Goal: Task Accomplishment & Management: Complete application form

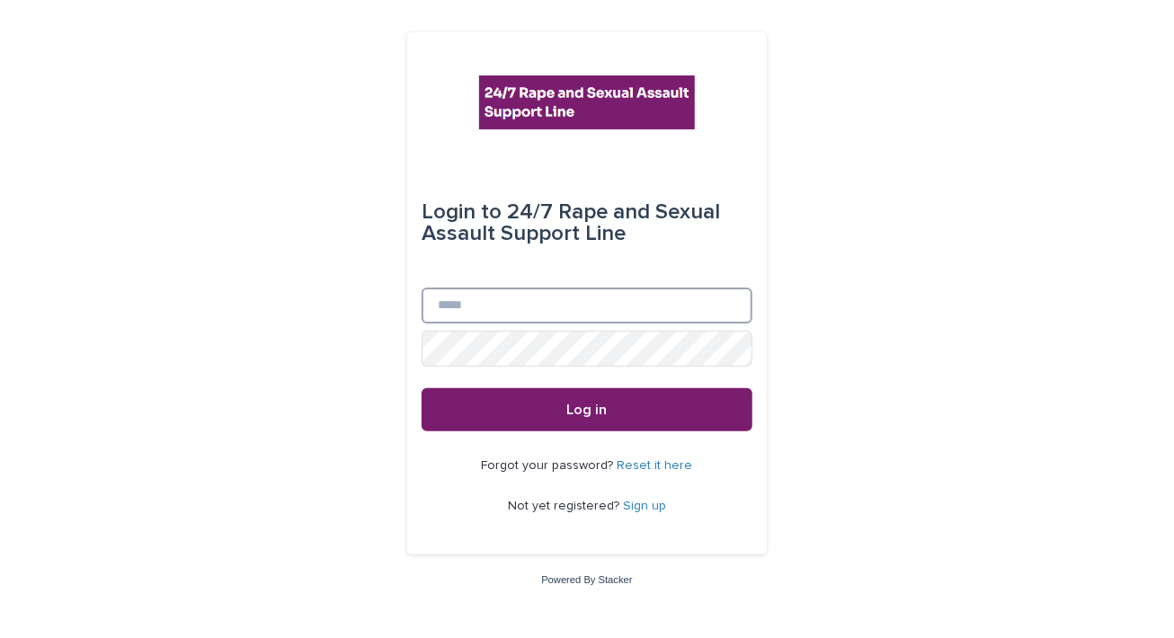
click at [510, 306] on input "Email" at bounding box center [587, 306] width 331 height 36
type input "**********"
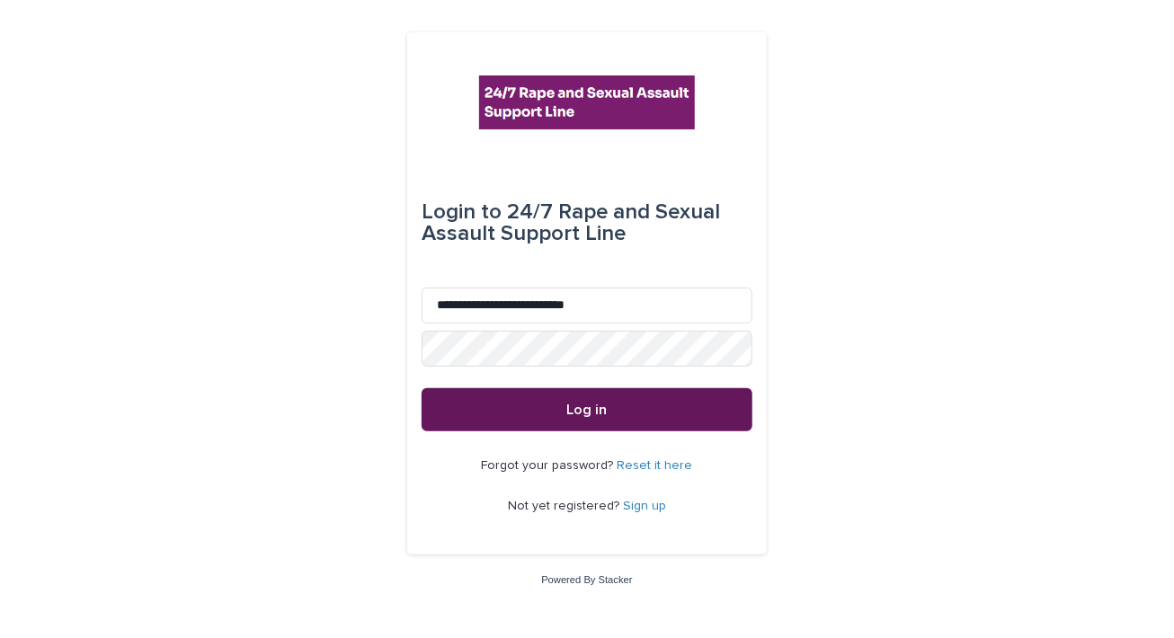
click at [637, 404] on button "Log in" at bounding box center [587, 409] width 331 height 43
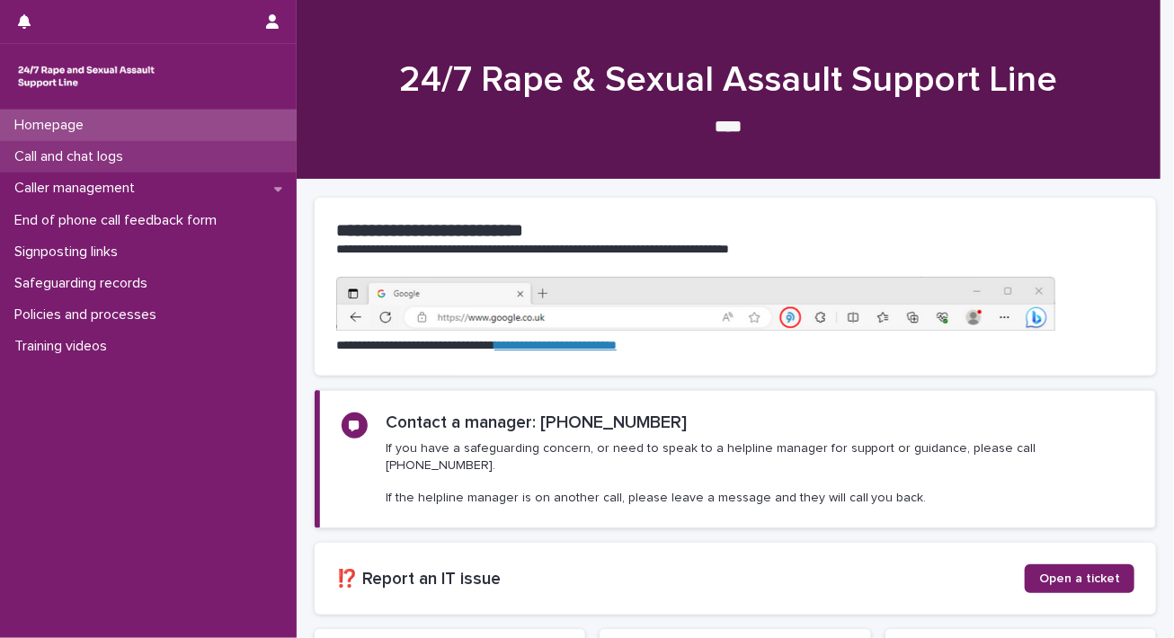
click at [132, 165] on p "Call and chat logs" at bounding box center [72, 156] width 130 height 17
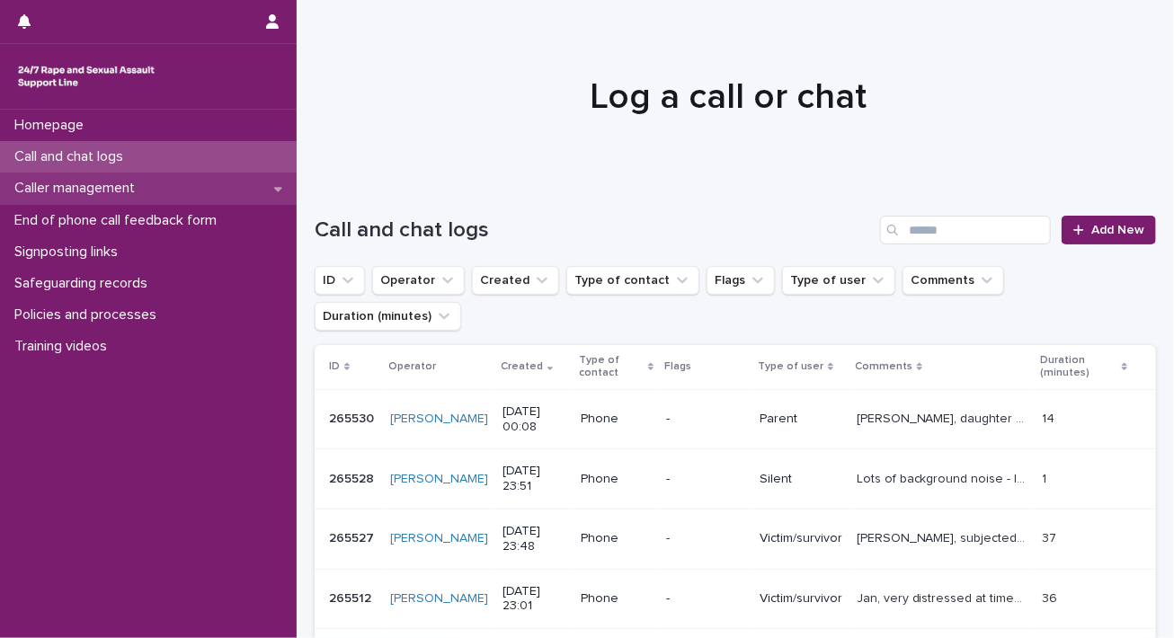
click at [165, 192] on div "Caller management" at bounding box center [148, 188] width 297 height 31
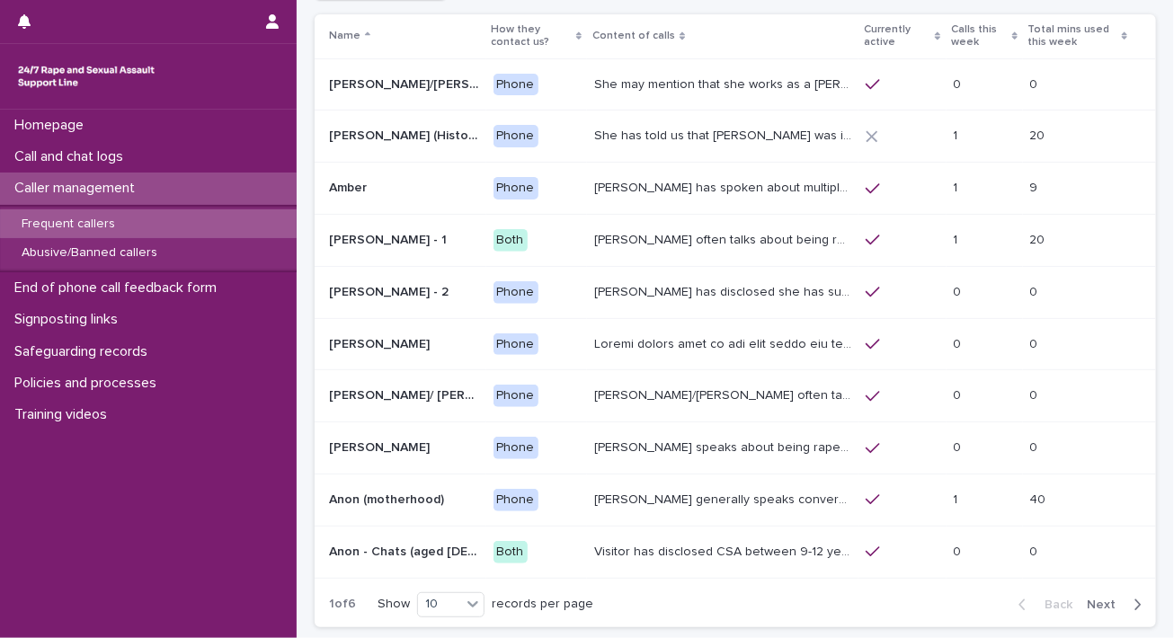
scroll to position [133, 0]
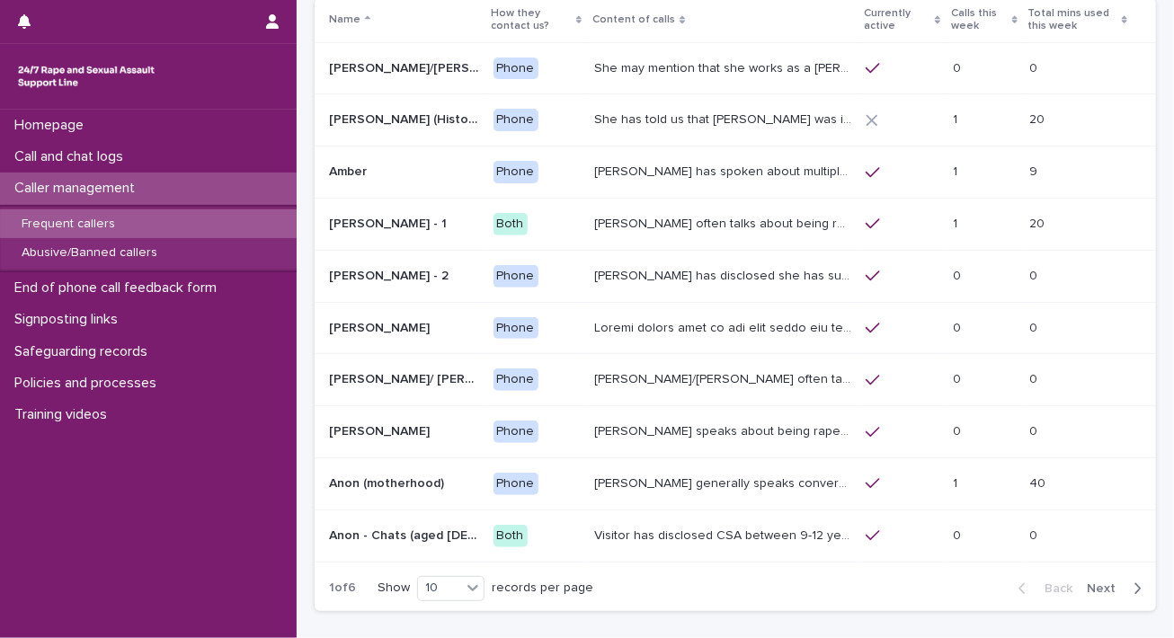
click at [1090, 591] on span "Next" at bounding box center [1107, 589] width 40 height 13
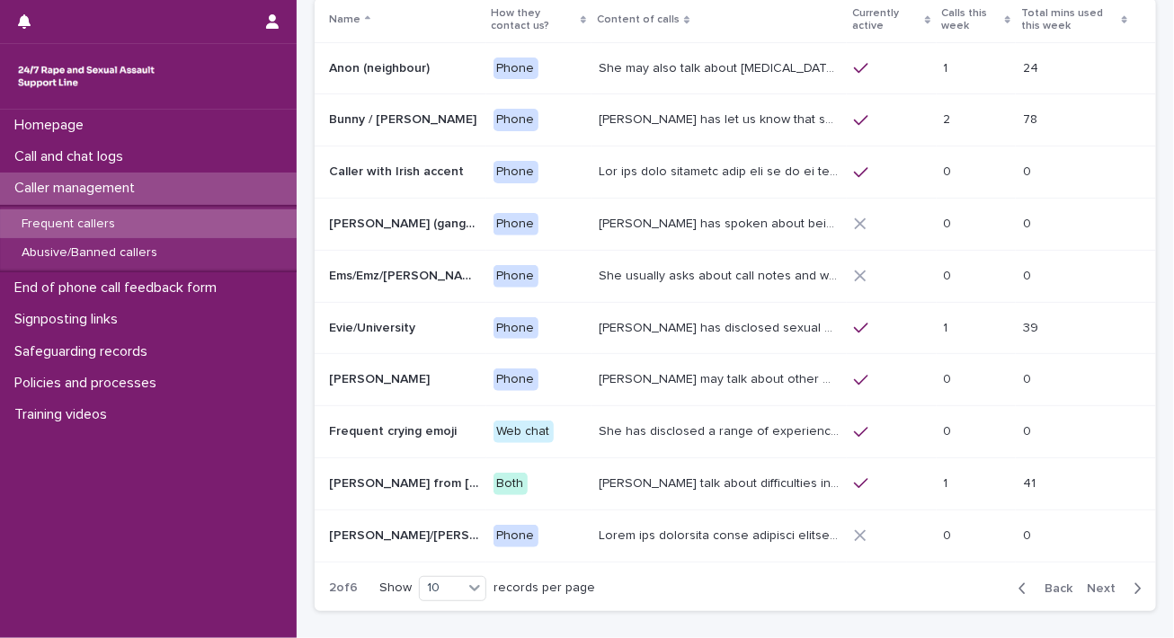
click at [714, 120] on p "[PERSON_NAME] has let us know that she is in her [DEMOGRAPHIC_DATA], and lives …" at bounding box center [721, 118] width 245 height 19
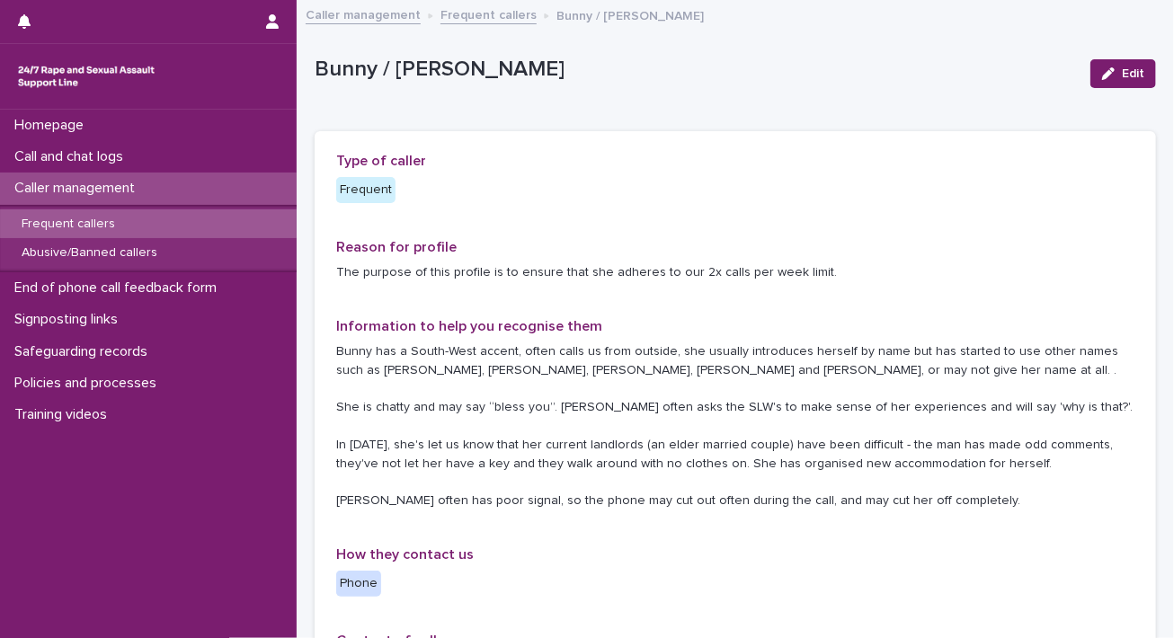
click at [129, 187] on p "Caller management" at bounding box center [78, 188] width 142 height 17
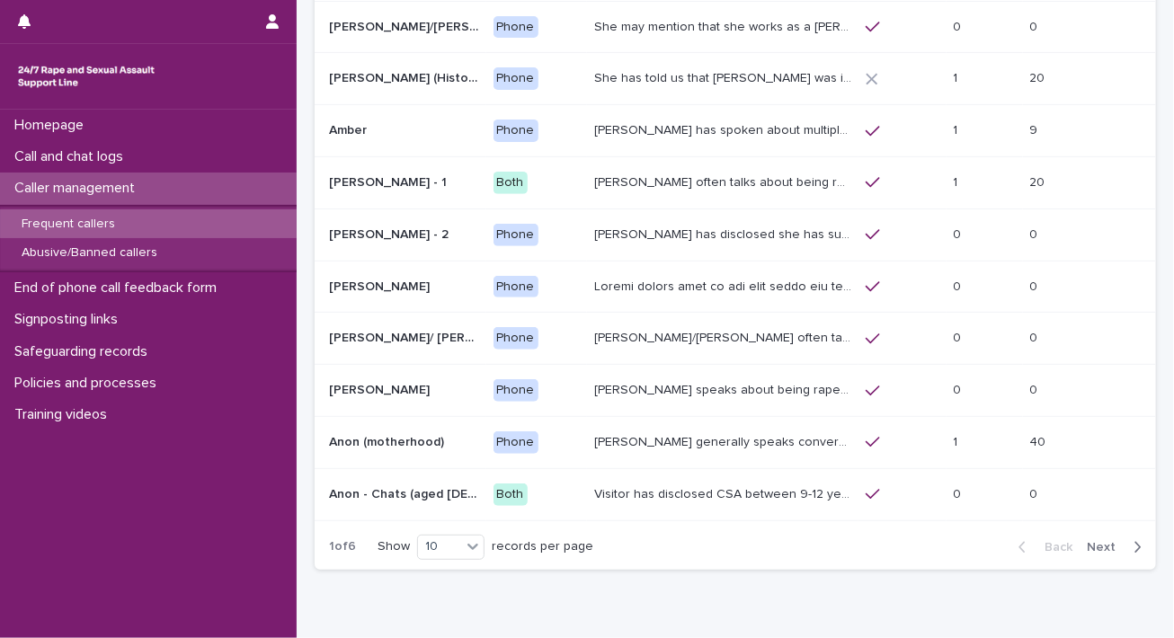
scroll to position [173, 0]
click at [1093, 543] on span "Next" at bounding box center [1107, 549] width 40 height 13
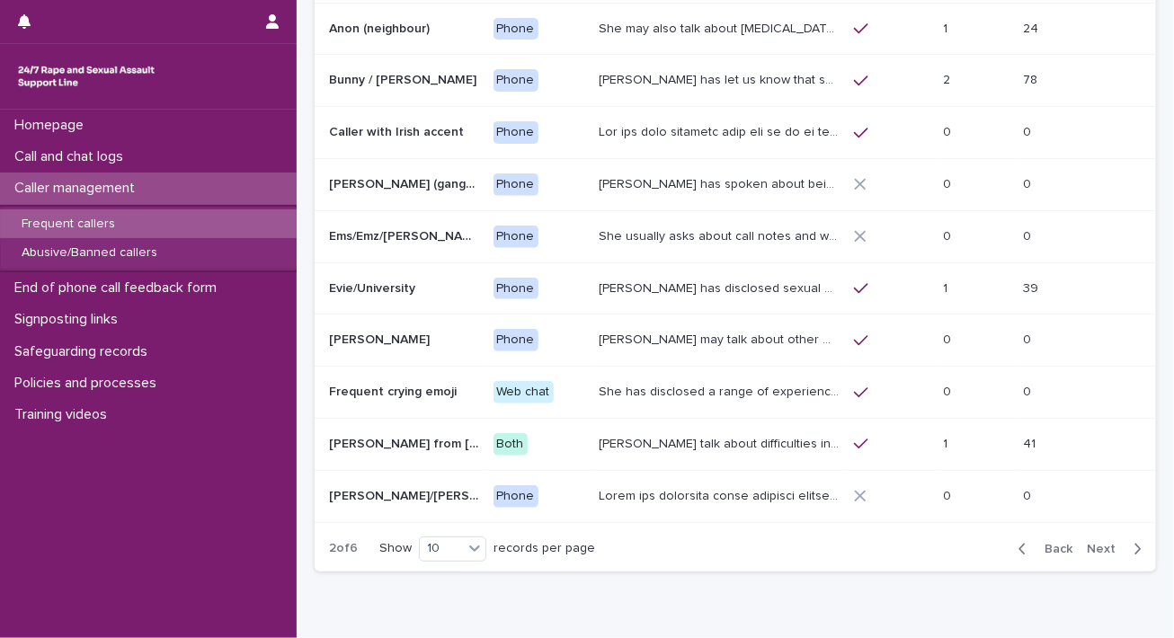
click at [1093, 543] on span "Next" at bounding box center [1107, 549] width 40 height 13
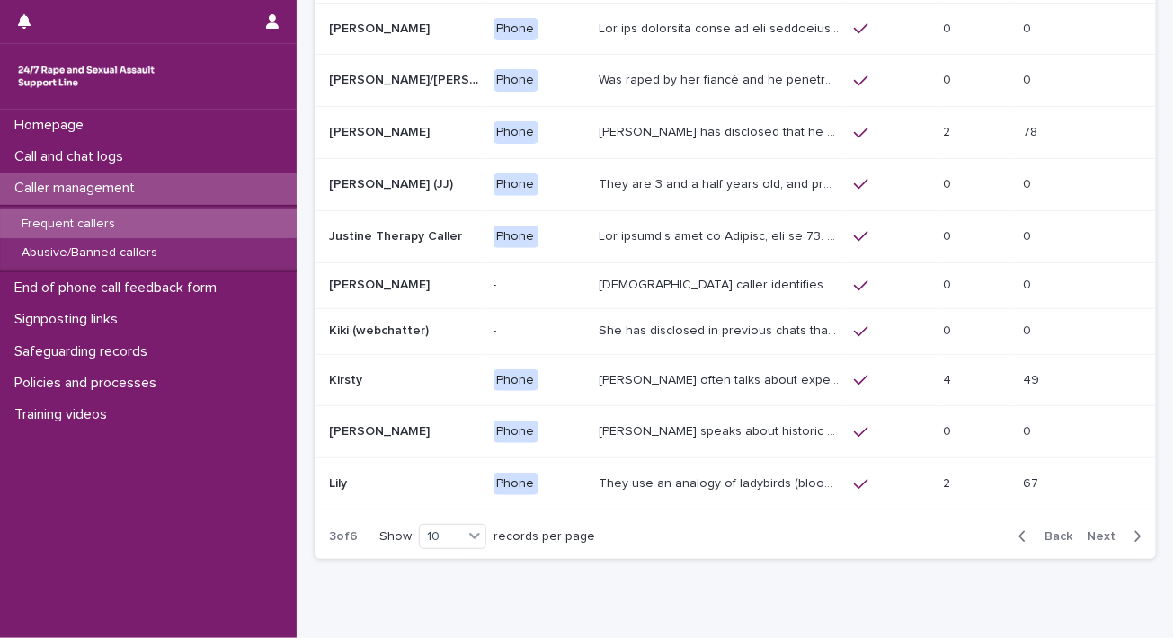
scroll to position [166, 0]
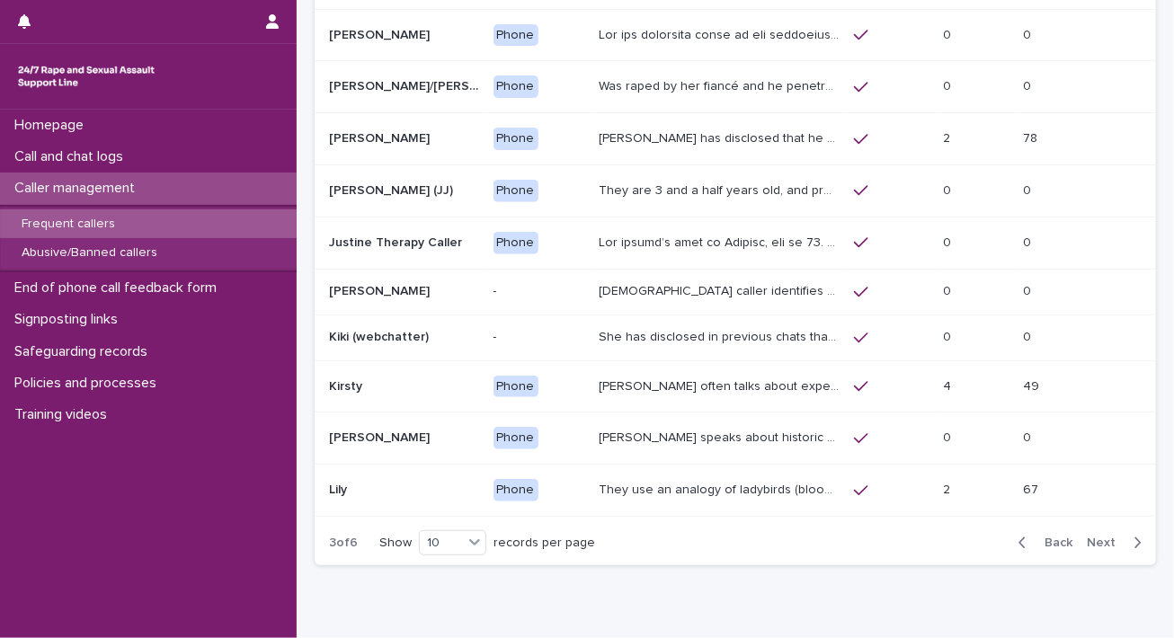
click at [1093, 540] on span "Next" at bounding box center [1107, 543] width 40 height 13
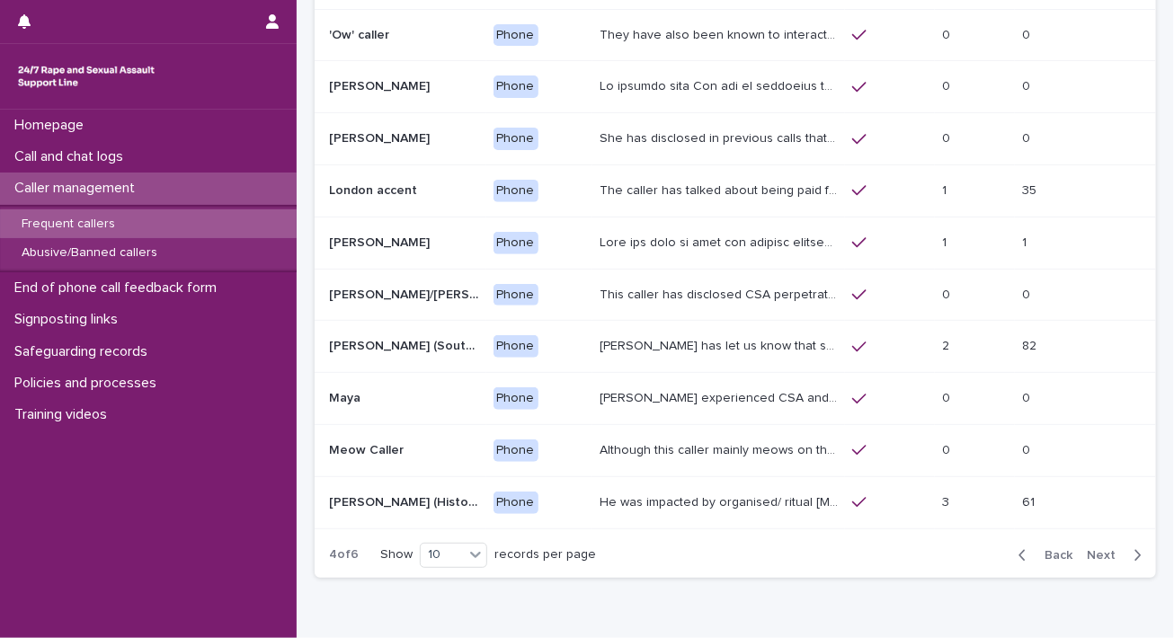
scroll to position [173, 0]
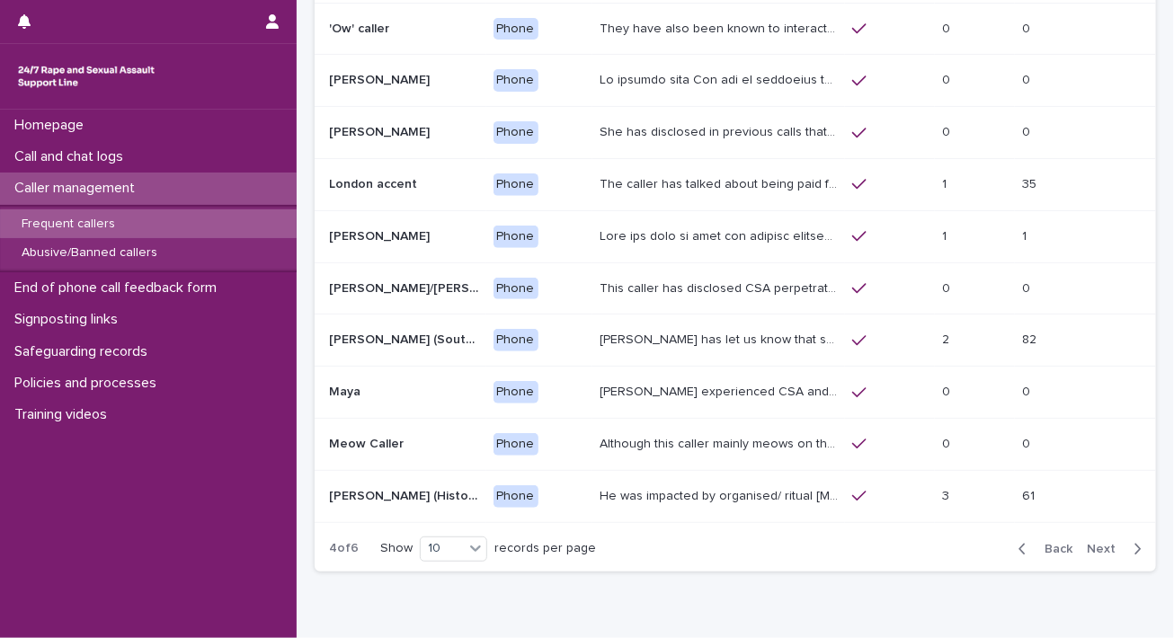
click at [1043, 545] on span "Back" at bounding box center [1053, 549] width 39 height 13
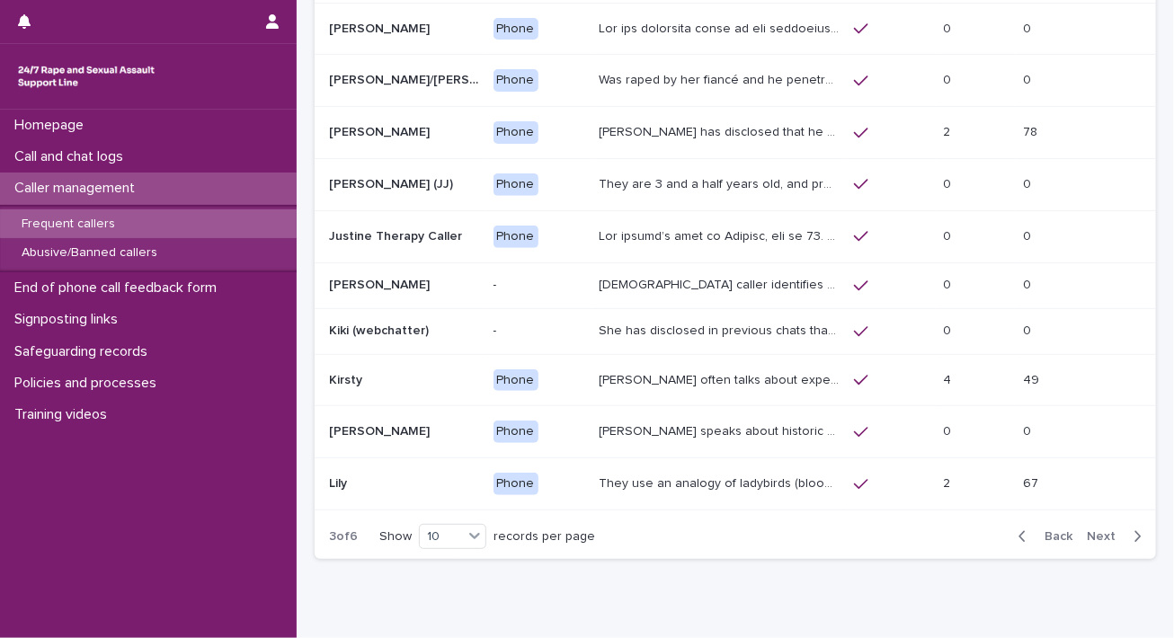
scroll to position [166, 0]
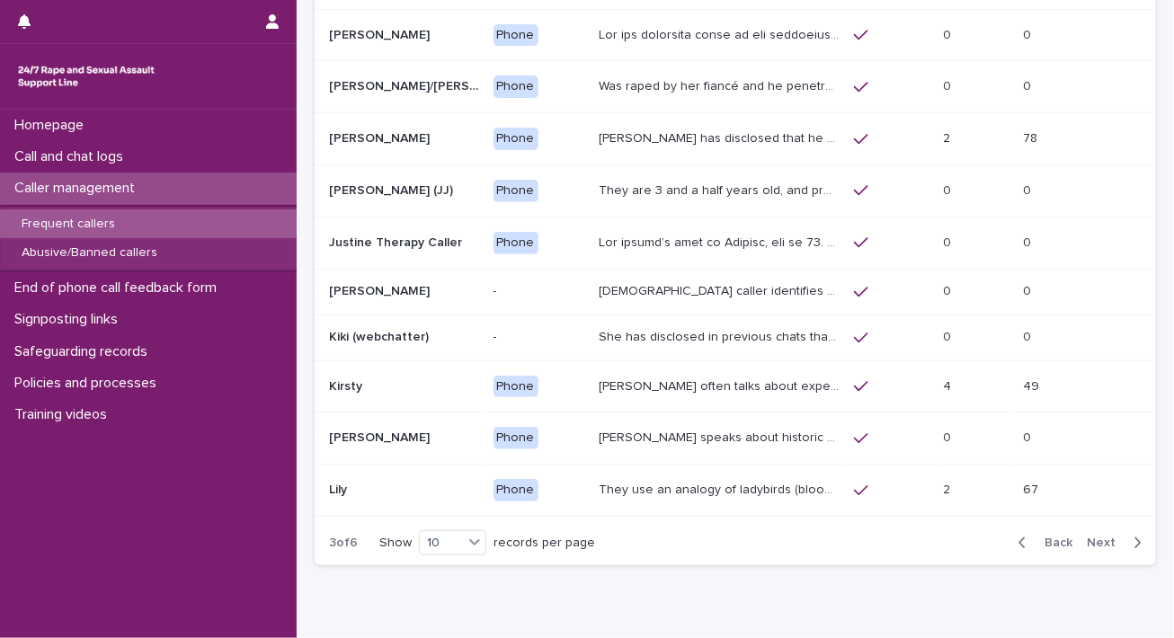
click at [1093, 538] on span "Next" at bounding box center [1107, 543] width 40 height 13
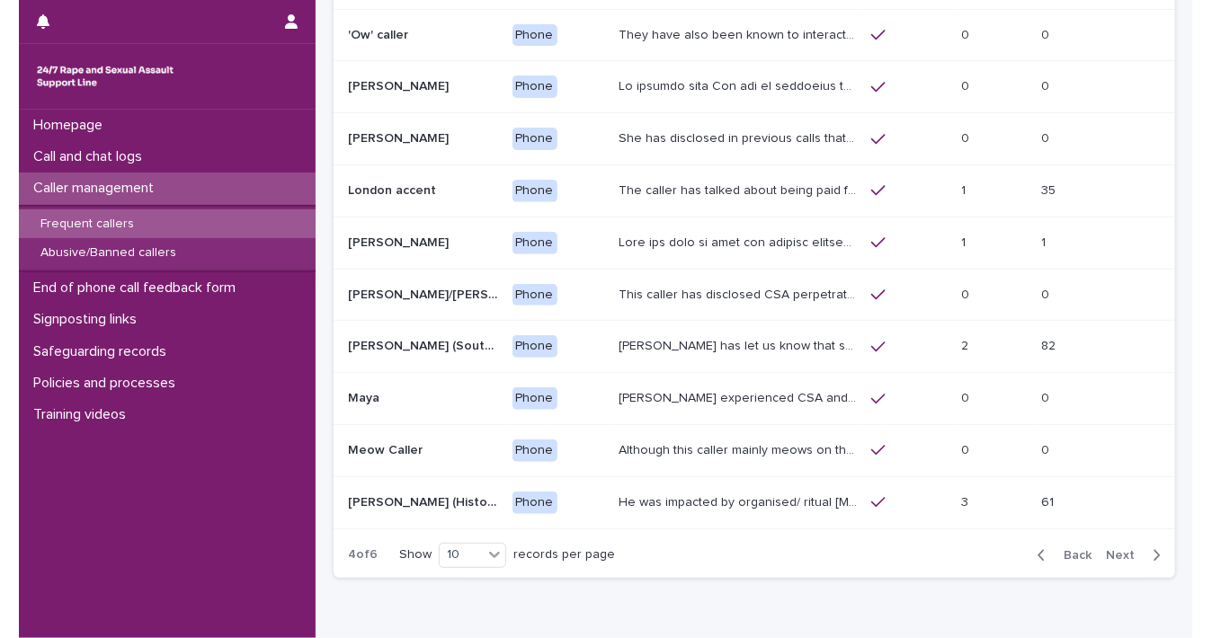
scroll to position [173, 0]
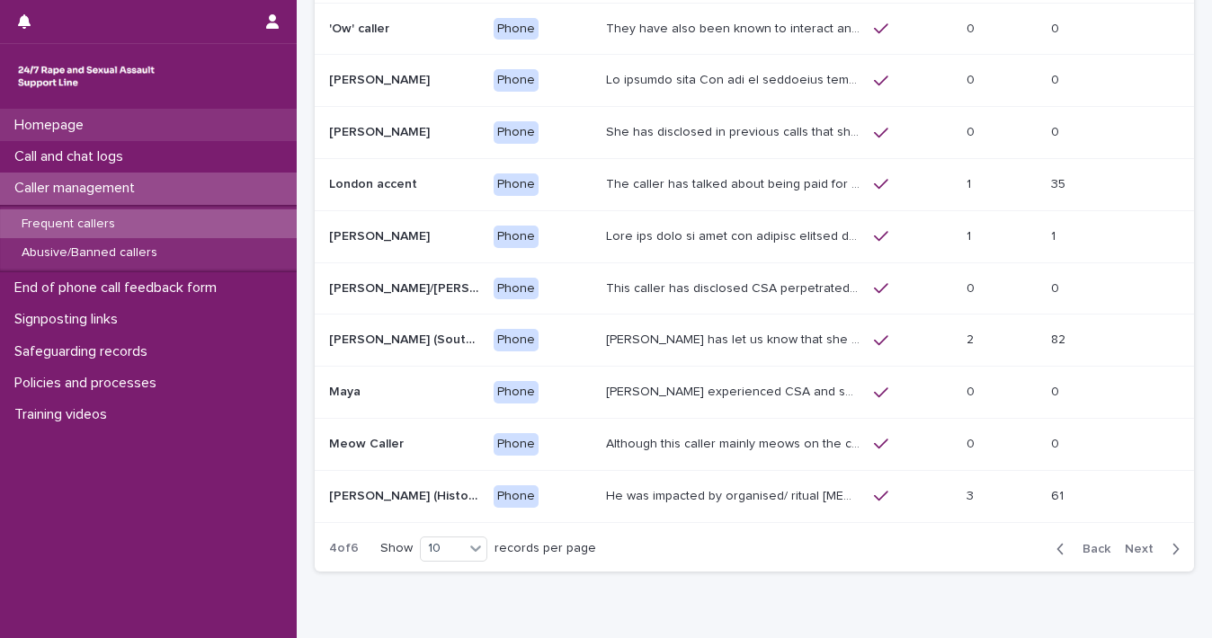
click at [177, 127] on div "Homepage" at bounding box center [148, 125] width 297 height 31
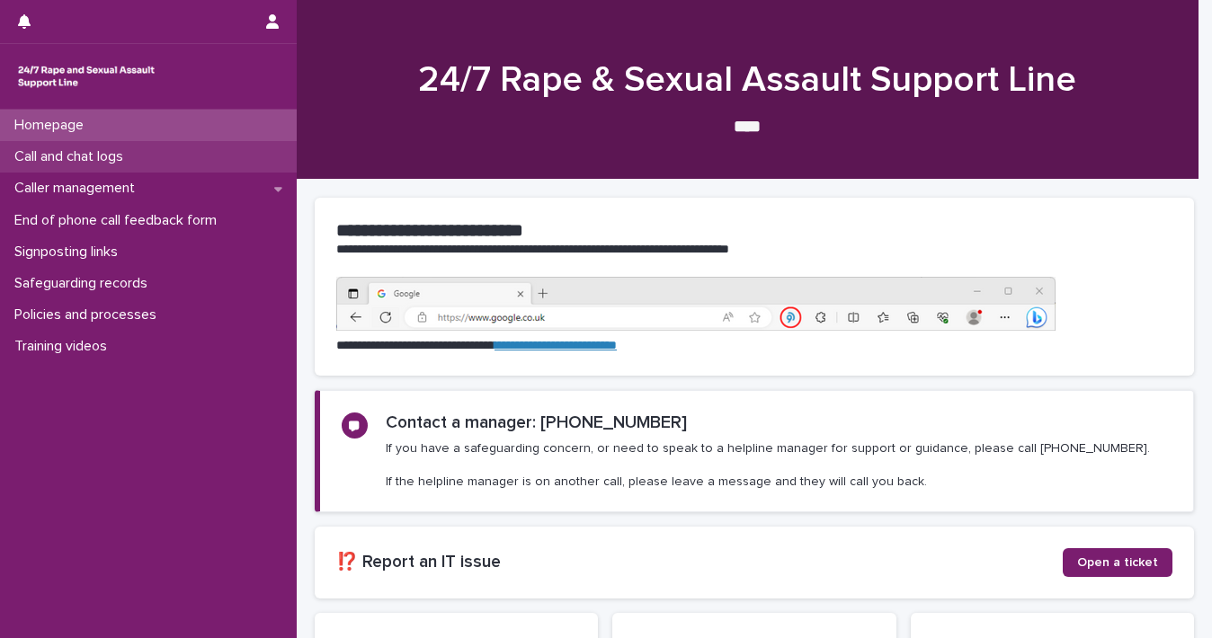
click at [175, 145] on div "Call and chat logs" at bounding box center [148, 156] width 297 height 31
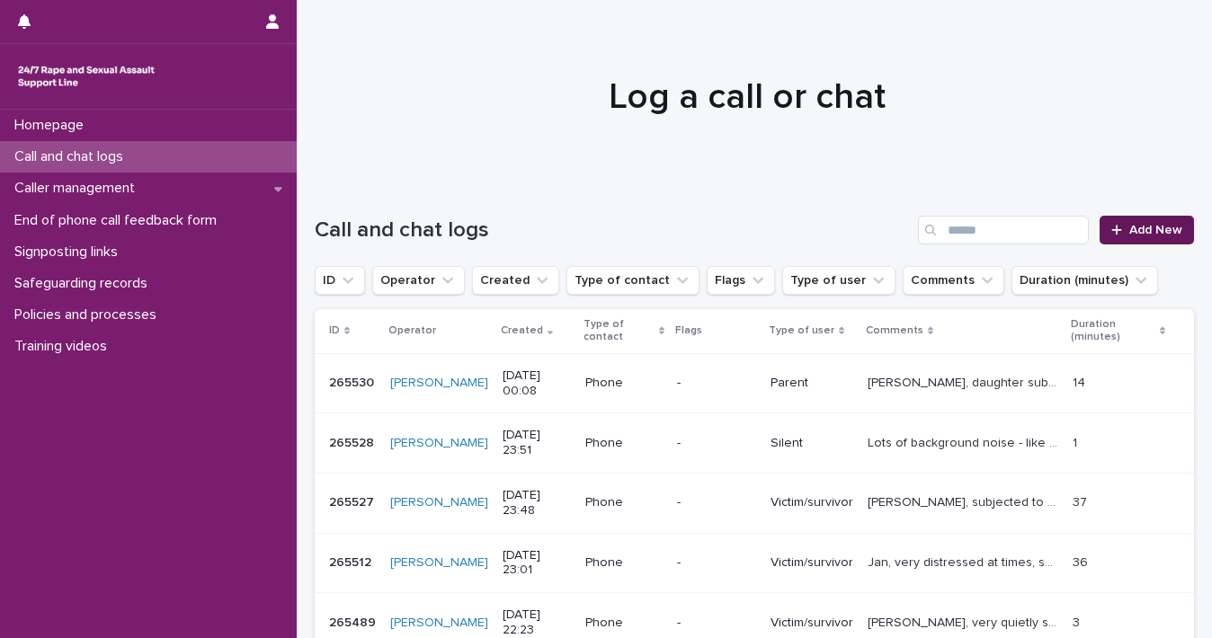
click at [1156, 231] on span "Add New" at bounding box center [1155, 230] width 53 height 13
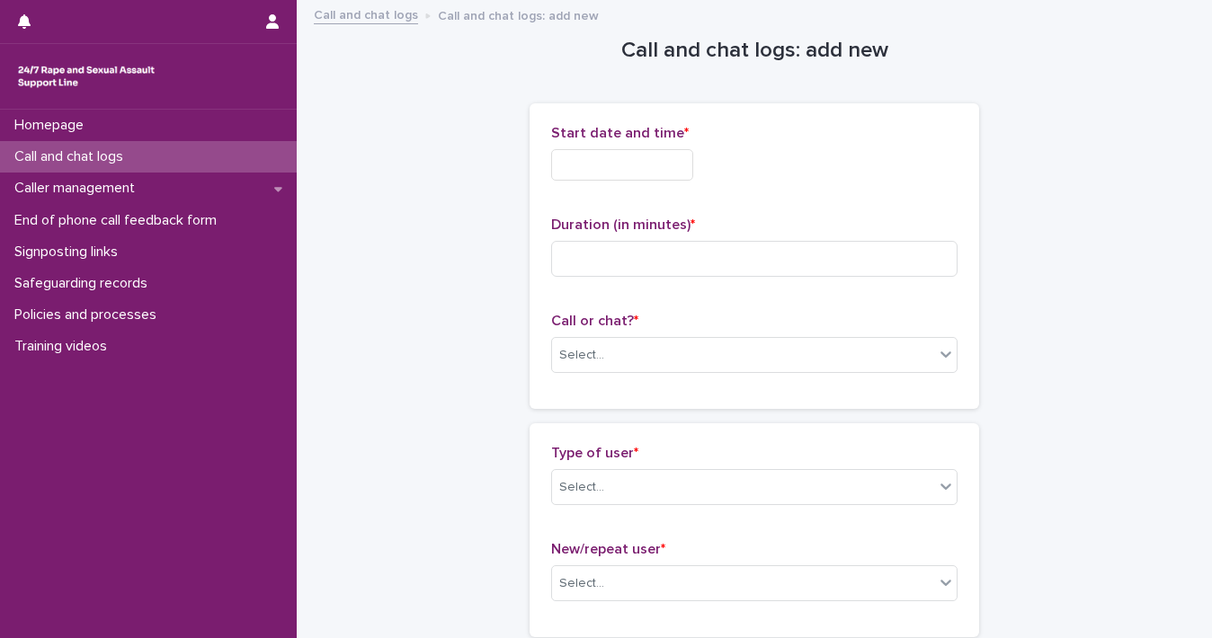
click at [611, 177] on input "text" at bounding box center [622, 164] width 142 height 31
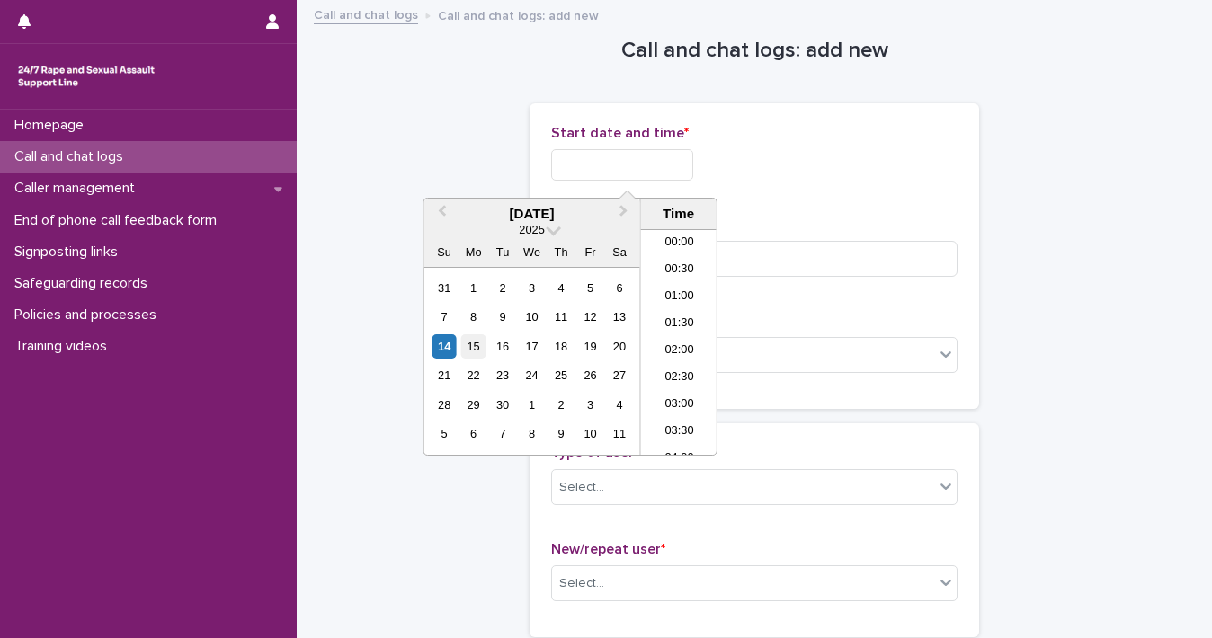
scroll to position [387, 0]
click at [447, 350] on div "14" at bounding box center [444, 346] width 24 height 24
drag, startPoint x: 613, startPoint y: 164, endPoint x: 1017, endPoint y: 163, distance: 403.7
type input "**********"
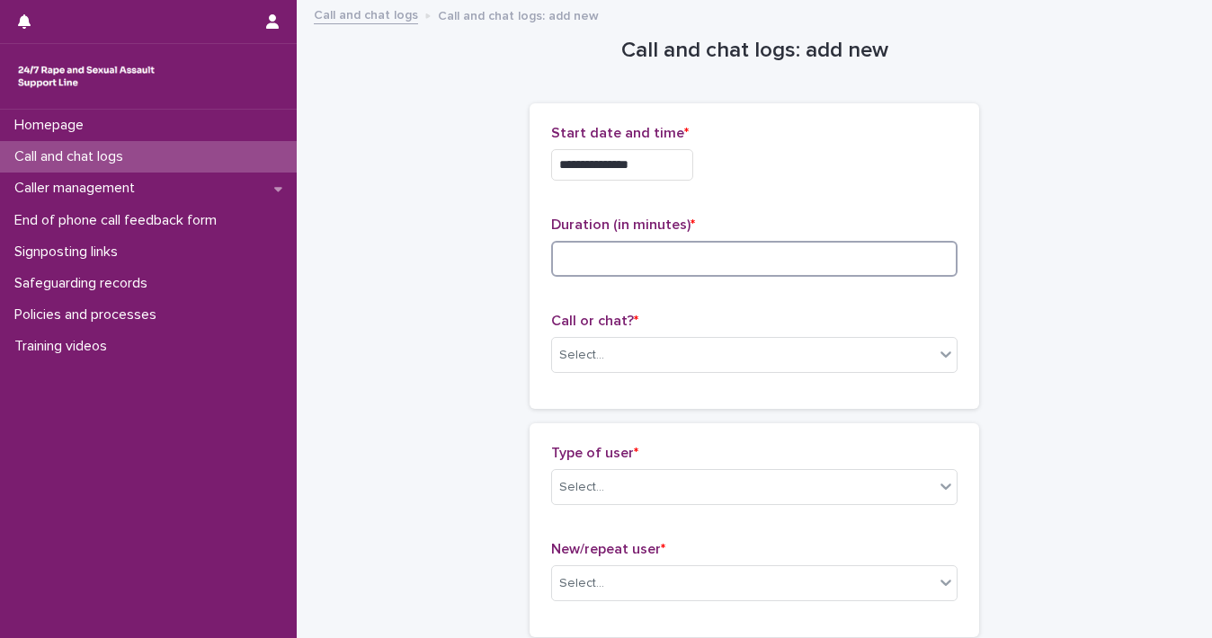
click at [900, 262] on input at bounding box center [754, 259] width 406 height 36
type input "*"
click at [937, 357] on icon at bounding box center [946, 354] width 18 height 18
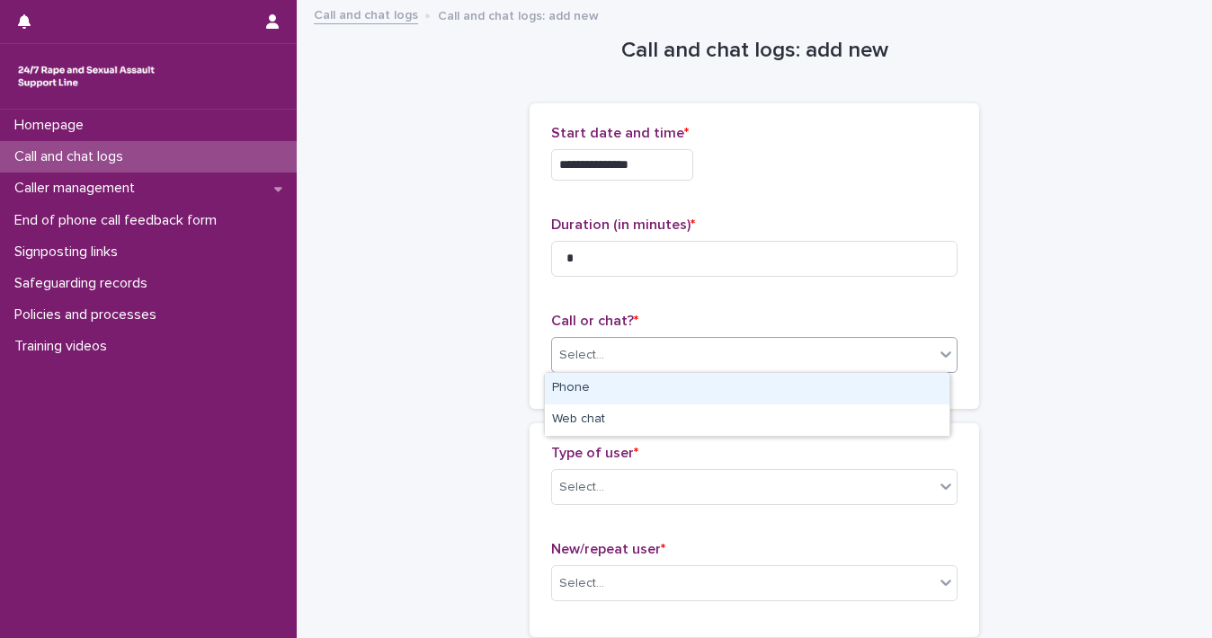
click at [877, 396] on div "Phone" at bounding box center [747, 388] width 405 height 31
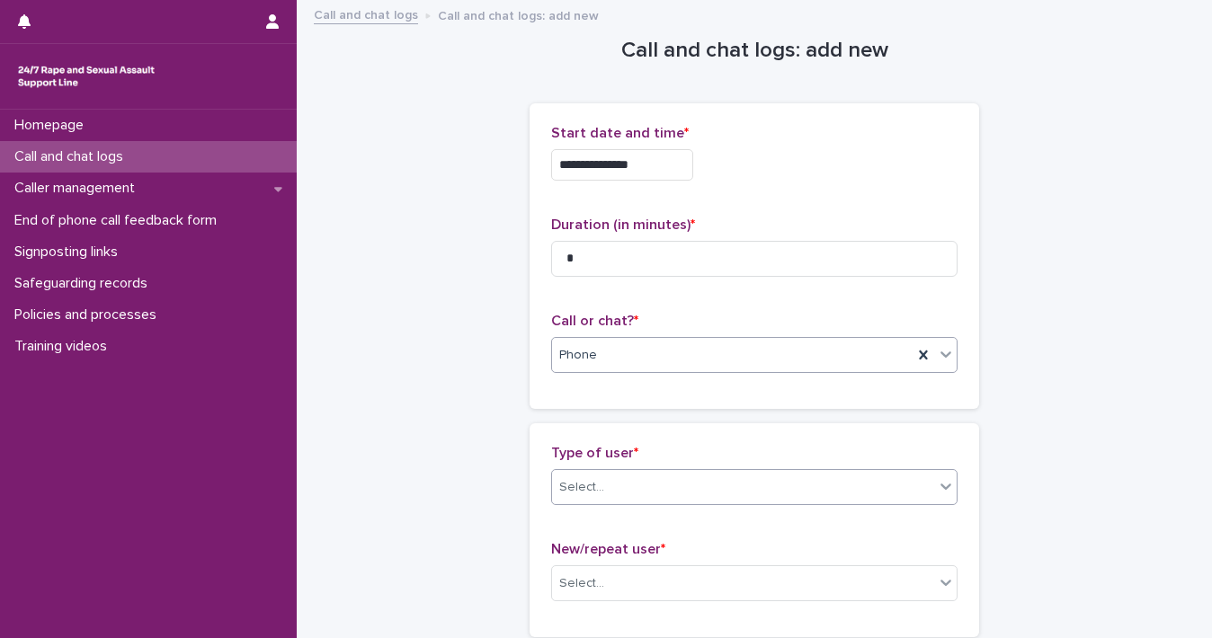
click at [939, 492] on icon at bounding box center [946, 486] width 18 height 18
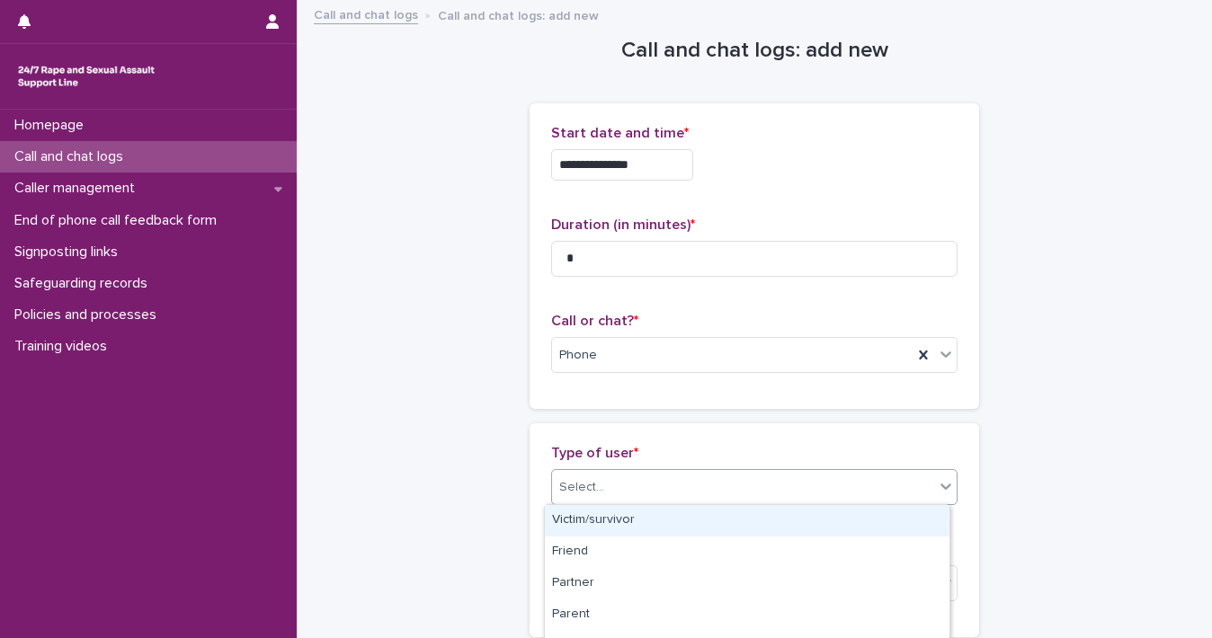
scroll to position [337, 0]
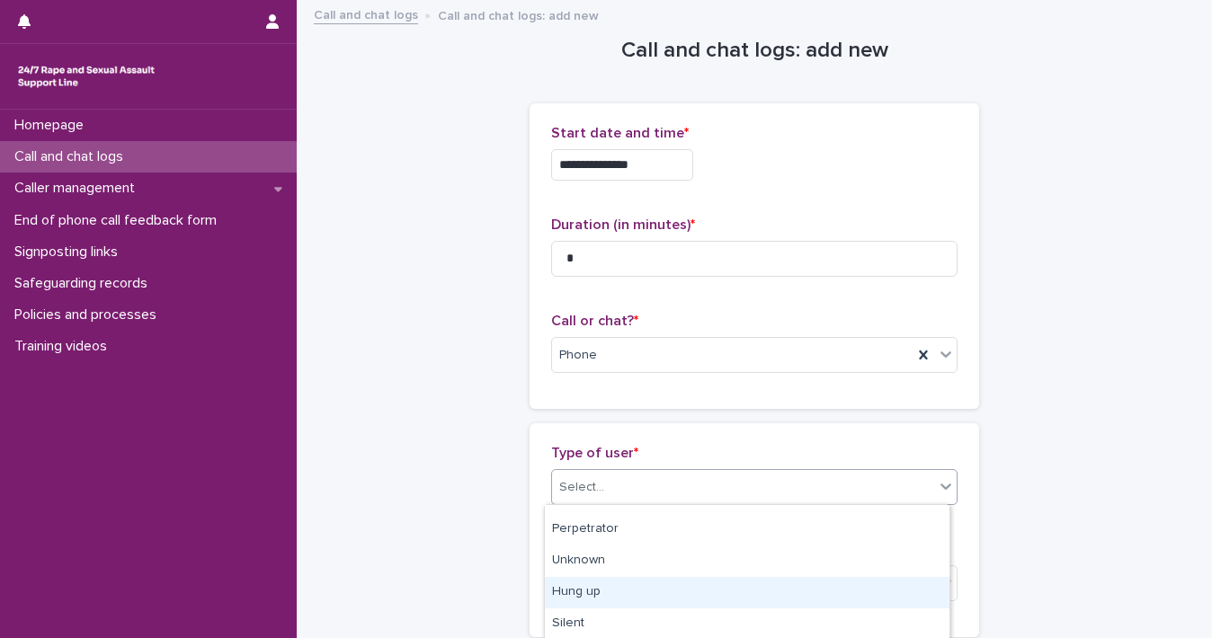
click at [864, 591] on div "Hung up" at bounding box center [747, 592] width 405 height 31
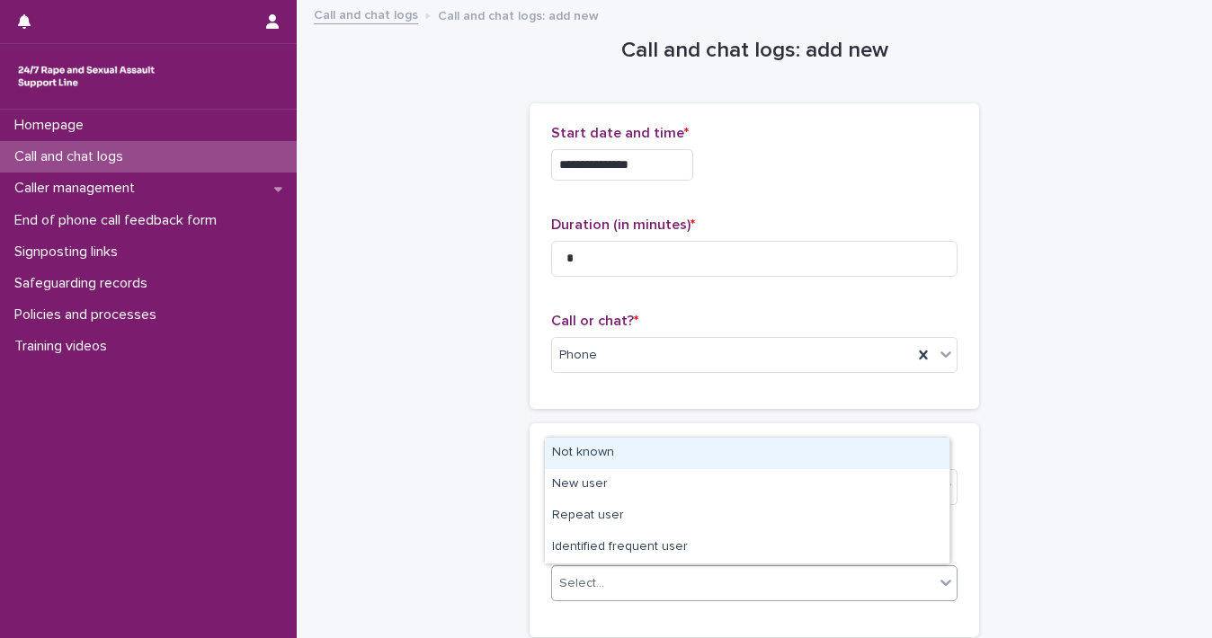
click at [939, 584] on icon at bounding box center [946, 583] width 18 height 18
click at [759, 458] on div "Not known" at bounding box center [747, 453] width 405 height 31
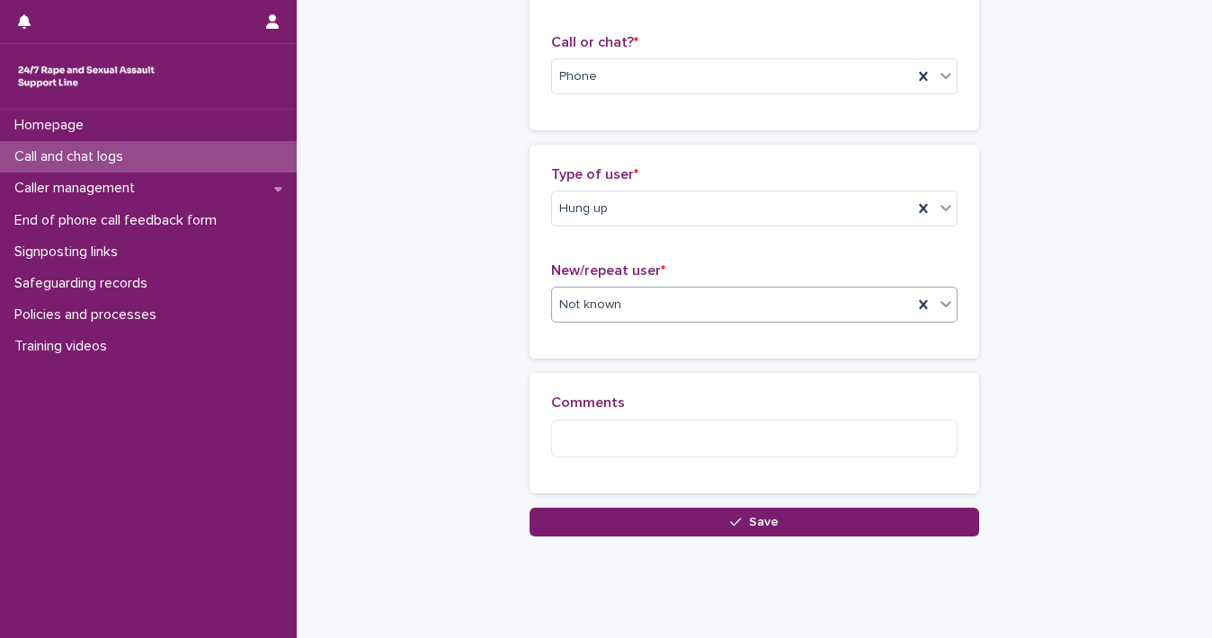
scroll to position [303, 0]
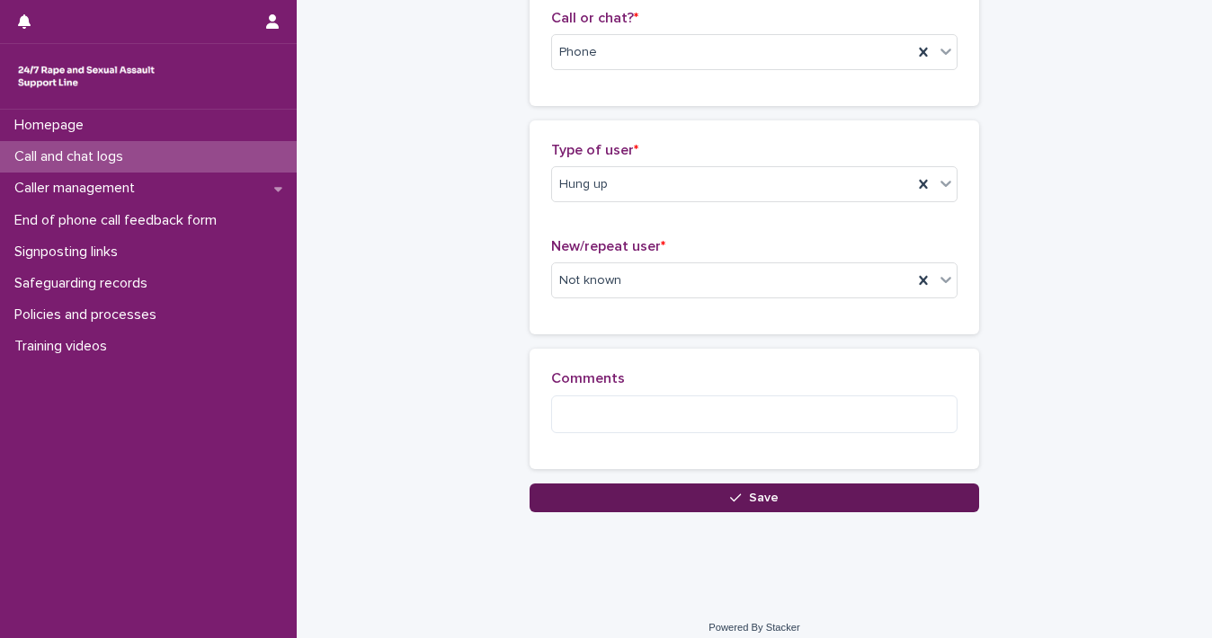
click at [849, 508] on button "Save" at bounding box center [754, 498] width 449 height 29
